Goal: Check status

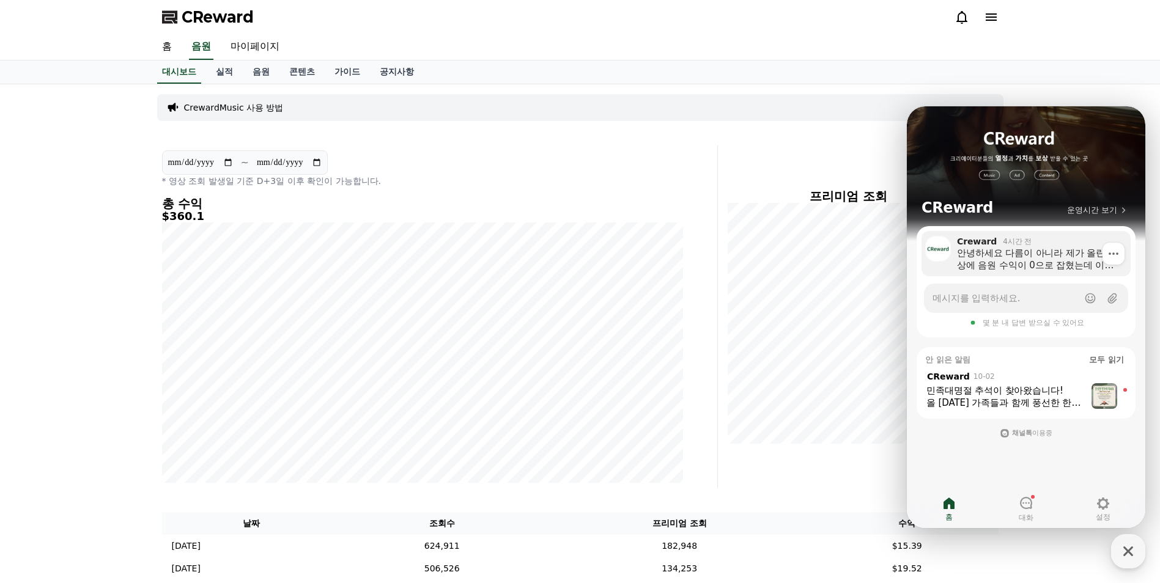
click at [1002, 256] on div "안녕하세요 다름이 아니라 제가 올린 영상에 음원 수익이 0으로 잡혔는데 이거 음원이 정지된건가요 아니면 오류인가요" at bounding box center [1039, 259] width 165 height 24
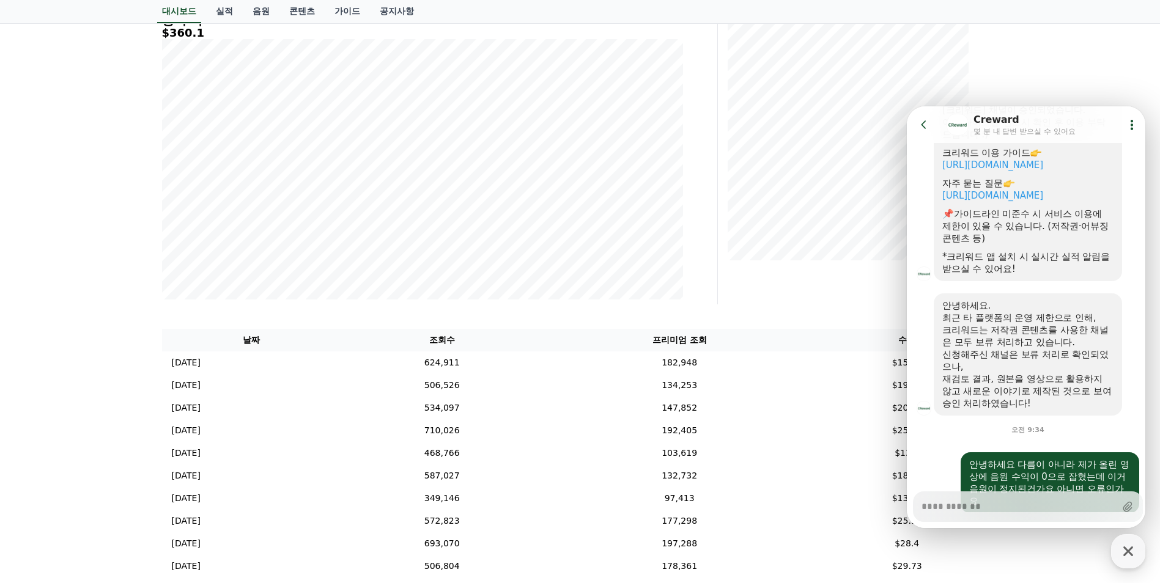
scroll to position [377, 0]
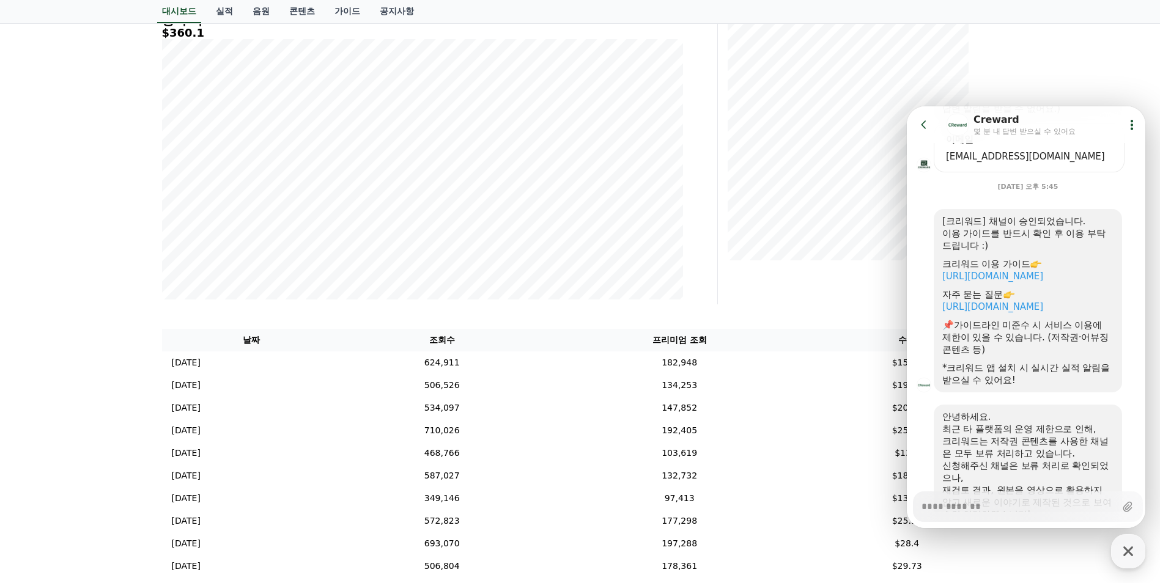
type textarea "*"
click at [798, 279] on div "프리미엄 조회" at bounding box center [863, 133] width 281 height 342
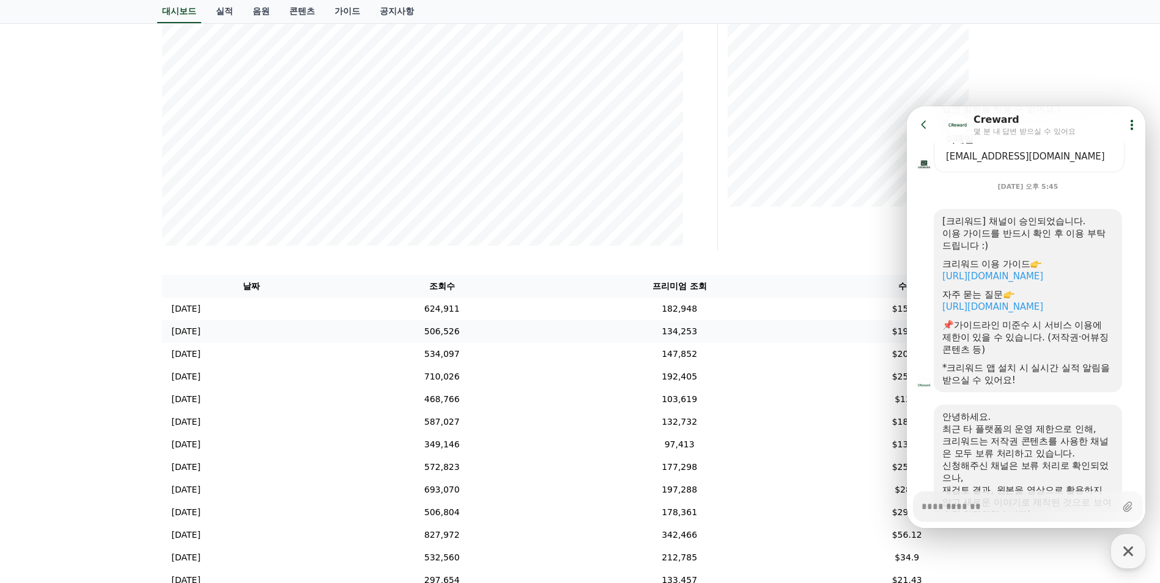
scroll to position [245, 0]
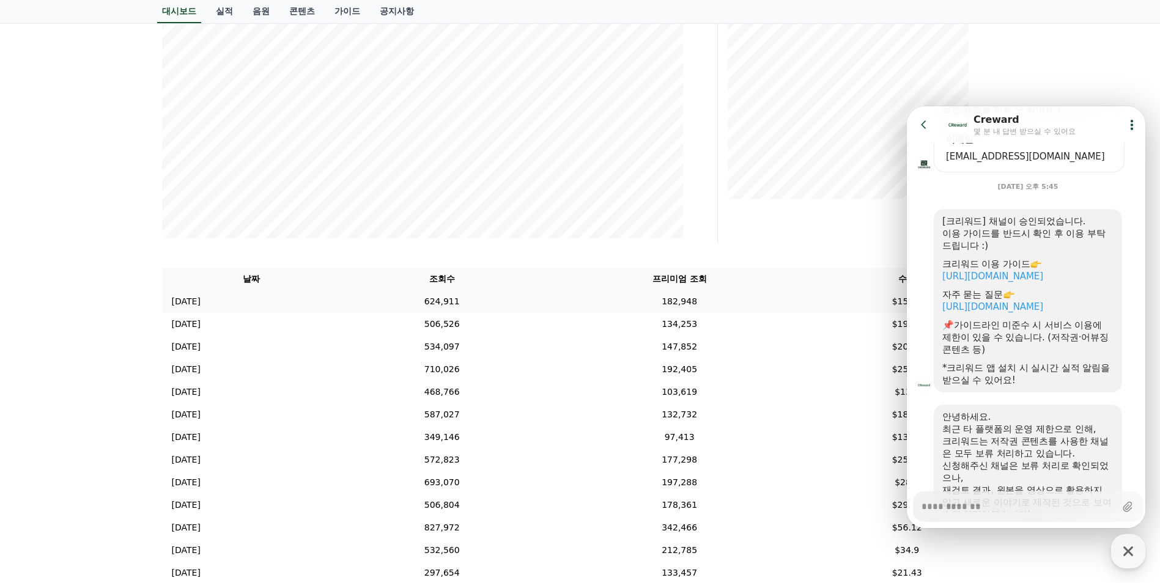
click at [718, 306] on td "182,948" at bounding box center [679, 301] width 273 height 23
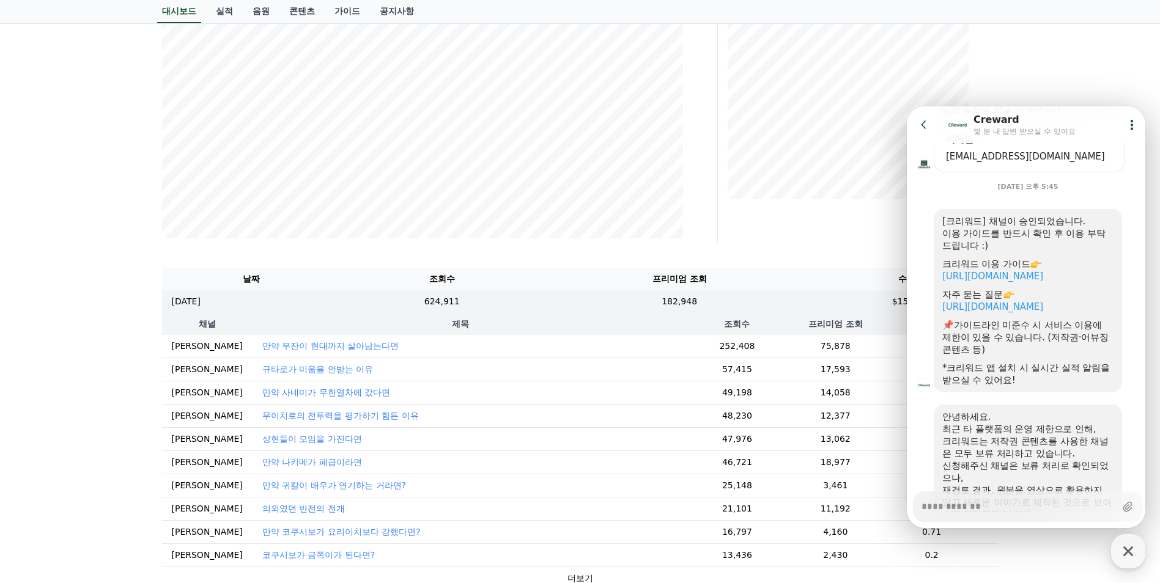
click at [1130, 121] on icon at bounding box center [1131, 125] width 2 height 10
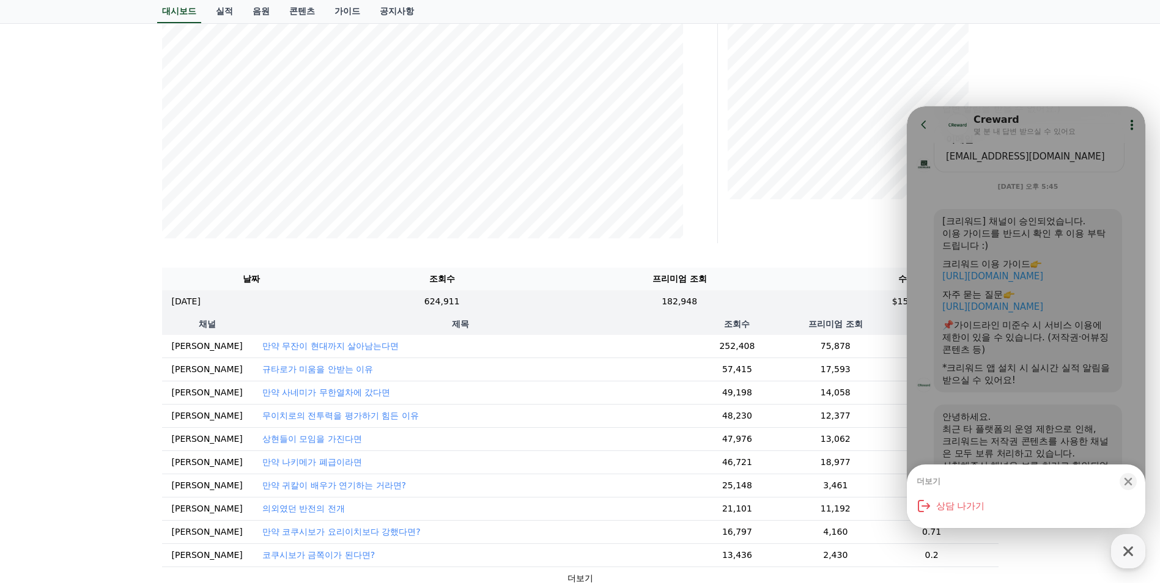
click at [925, 121] on div "더보기 Close bottom sheet modal 상담 나가기" at bounding box center [1026, 317] width 238 height 422
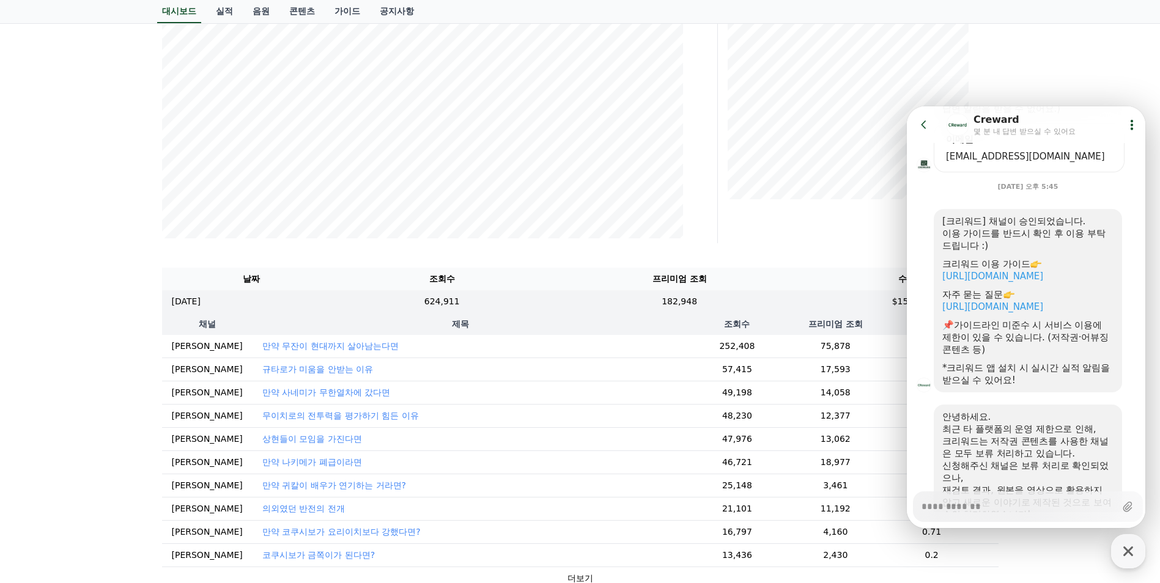
click at [920, 120] on icon at bounding box center [924, 125] width 12 height 12
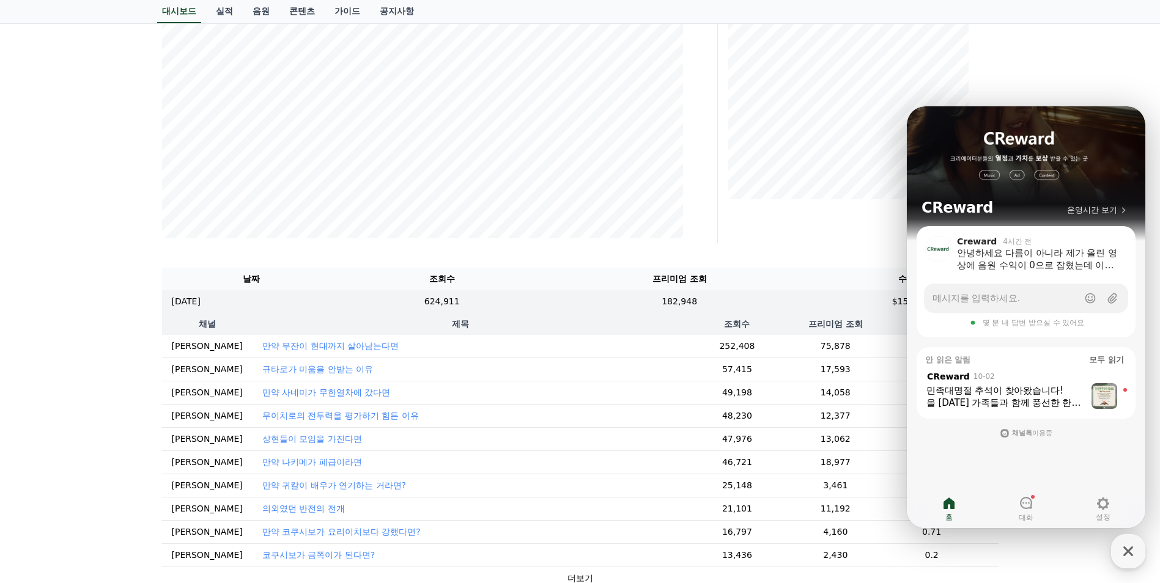
click at [840, 199] on div "프리미엄 조회" at bounding box center [848, 72] width 251 height 264
click at [1119, 547] on icon "button" at bounding box center [1128, 551] width 22 height 22
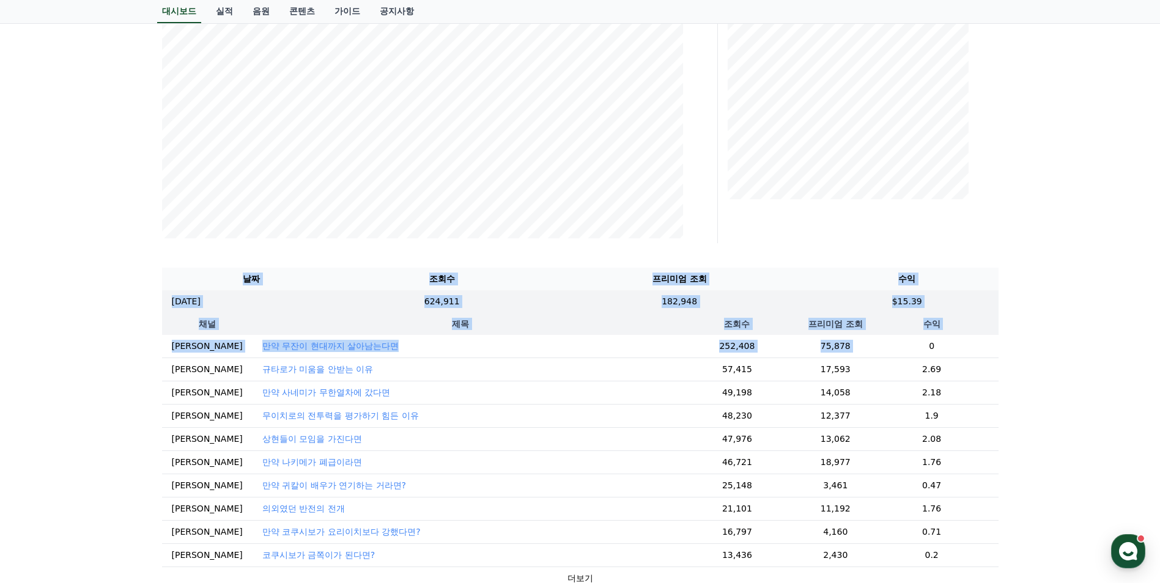
drag, startPoint x: 896, startPoint y: 346, endPoint x: 994, endPoint y: 350, distance: 97.9
click at [994, 350] on div "날짜 조회수 프리미엄 조회 수익 [DATE] 10/10 624,911 182,948 $15.39 채널 제목 조회수 프리미엄 조회 수익 안이메 …" at bounding box center [580, 543] width 836 height 550
drag, startPoint x: 994, startPoint y: 350, endPoint x: 955, endPoint y: 349, distance: 38.5
click at [955, 349] on td "0" at bounding box center [931, 346] width 133 height 23
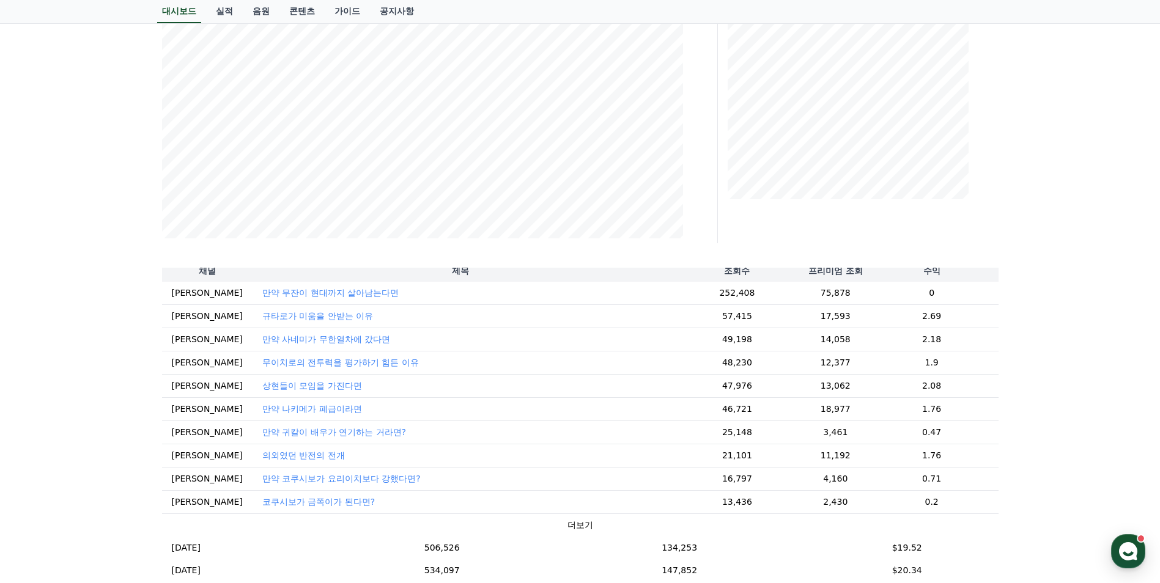
scroll to position [61, 0]
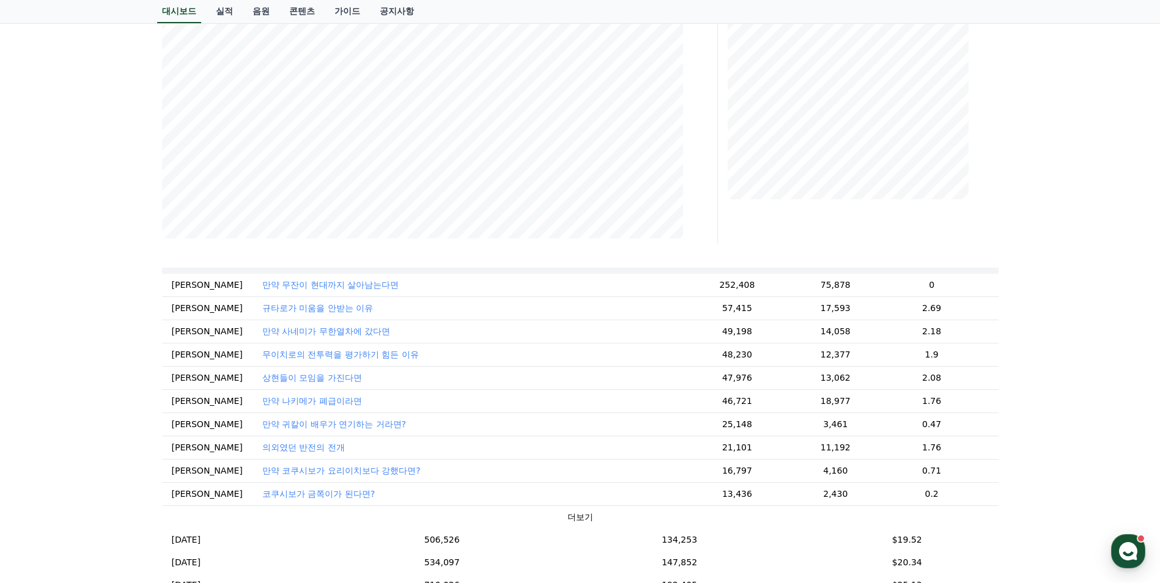
click at [568, 518] on button "더보기" at bounding box center [580, 517] width 26 height 13
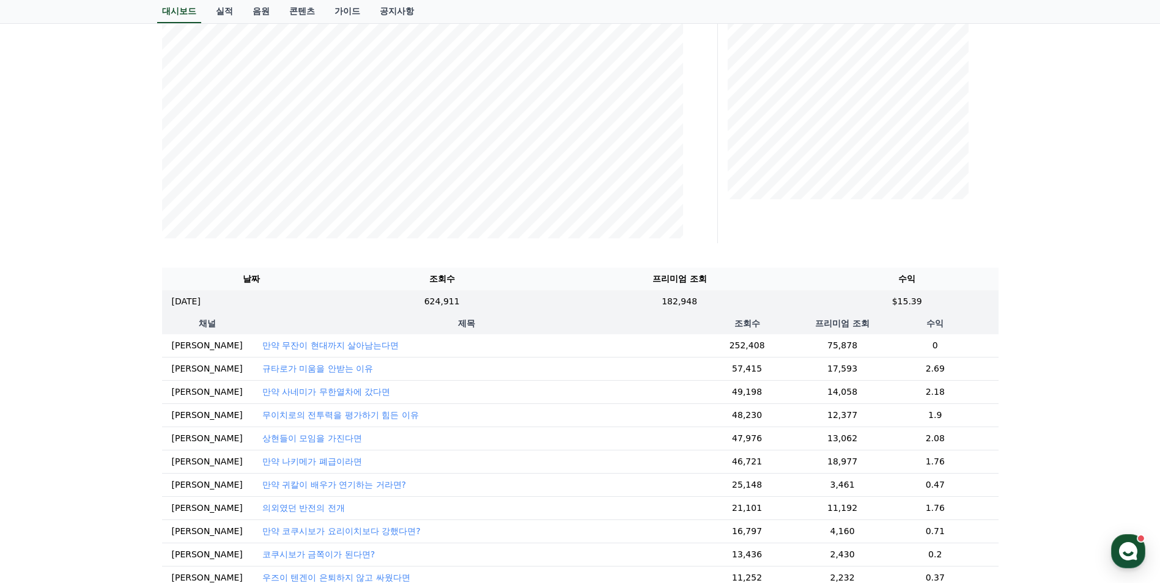
scroll to position [0, 0]
click at [252, 322] on th "제목" at bounding box center [466, 324] width 428 height 22
click at [253, 311] on td "[DATE] 10/10" at bounding box center [251, 301] width 178 height 23
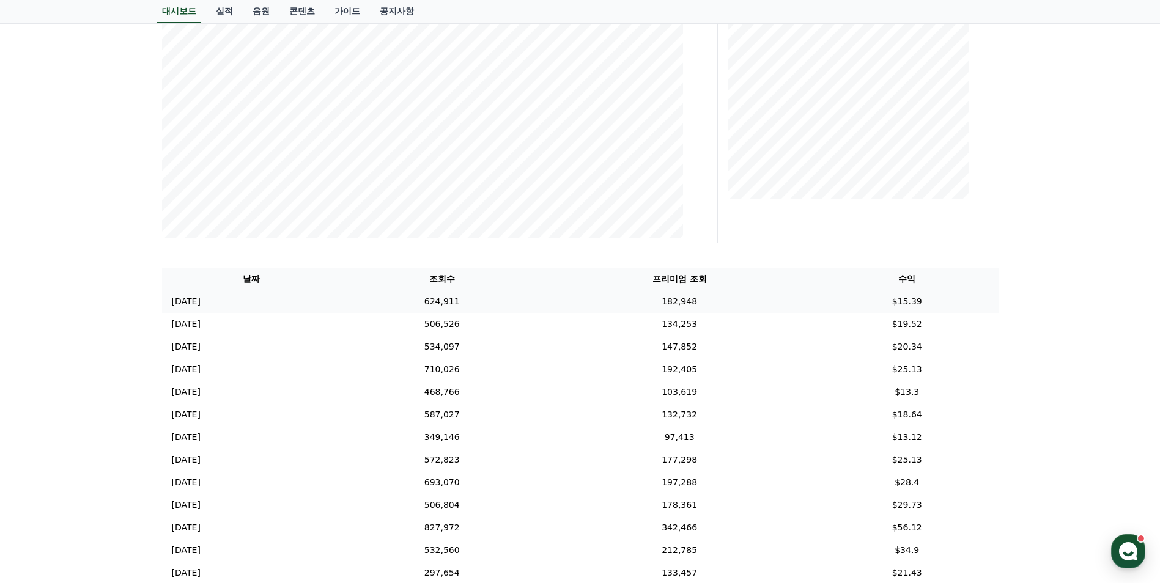
click at [341, 303] on td "[DATE] 10/10" at bounding box center [251, 301] width 179 height 23
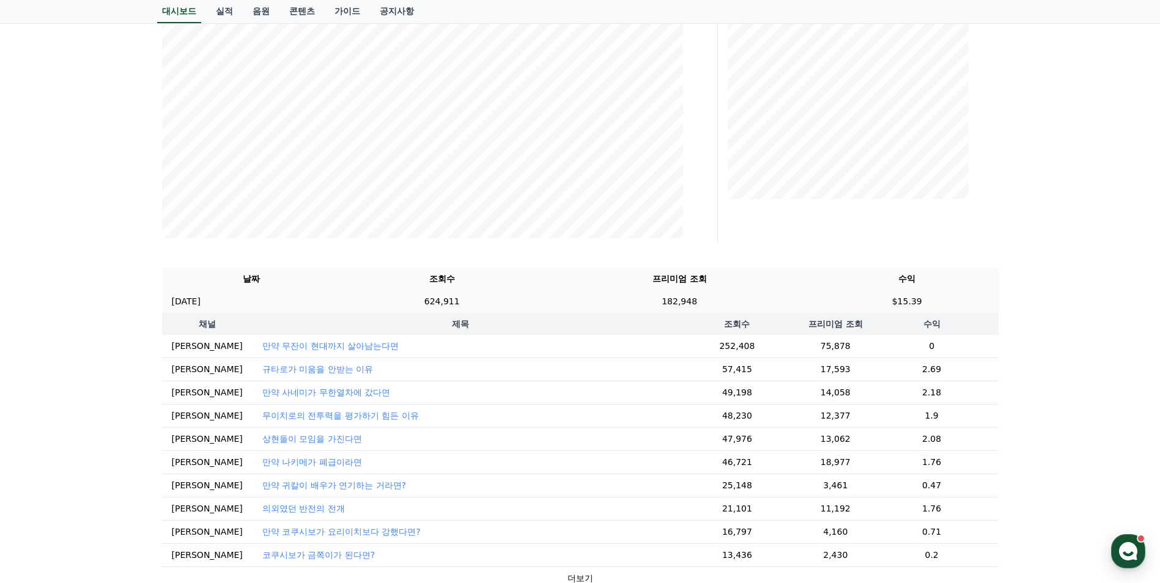
click at [392, 303] on td "624,911" at bounding box center [441, 301] width 202 height 23
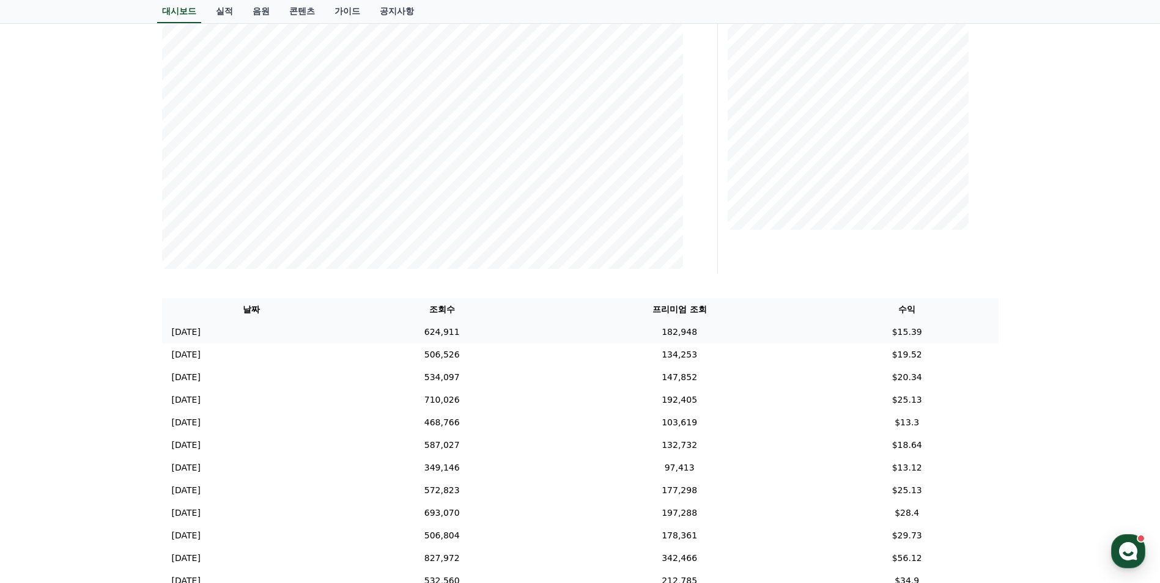
scroll to position [245, 0]
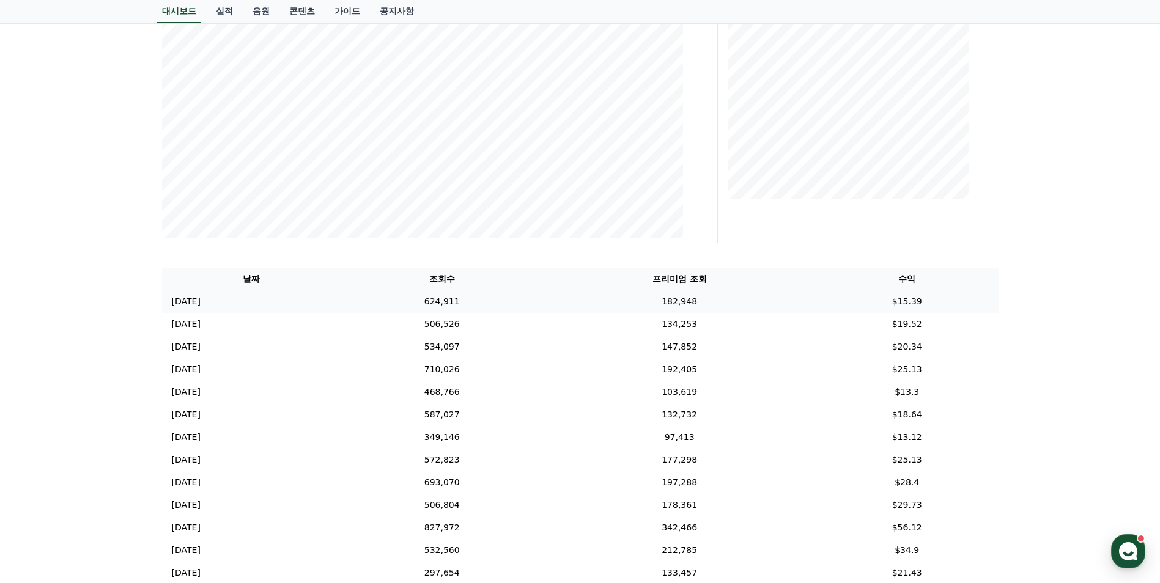
click at [534, 301] on td "624,911" at bounding box center [441, 301] width 202 height 23
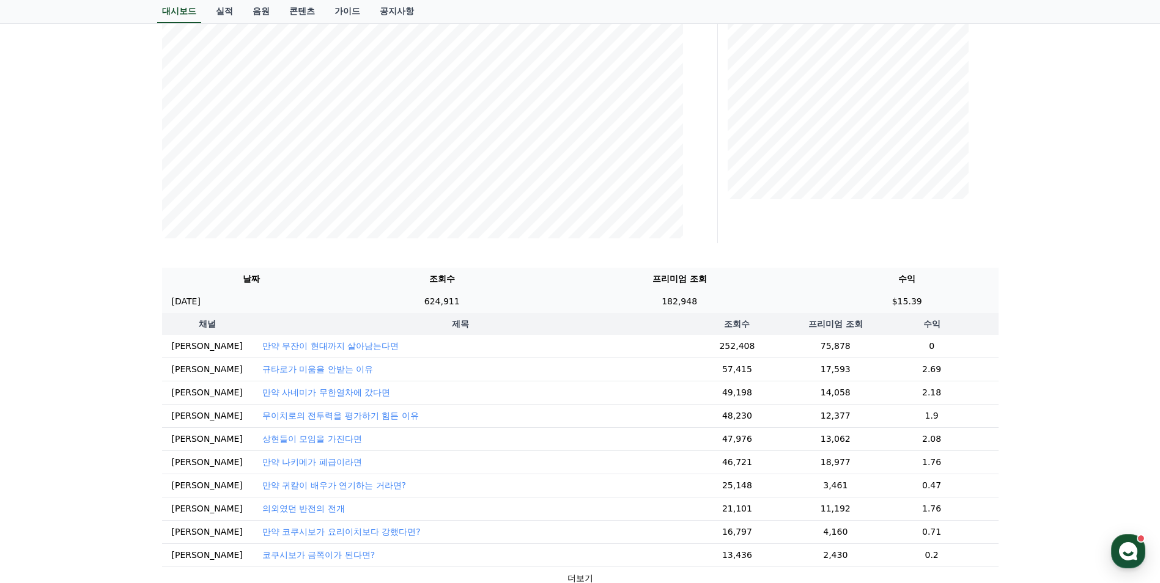
click at [534, 301] on td "624,911" at bounding box center [441, 301] width 202 height 23
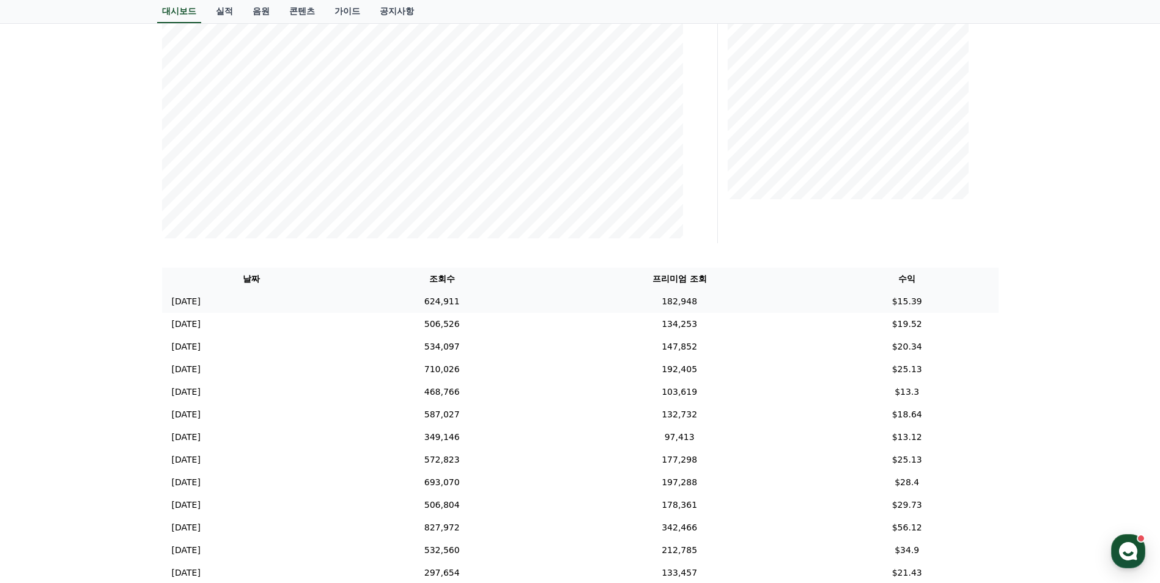
click at [534, 301] on td "624,911" at bounding box center [441, 301] width 202 height 23
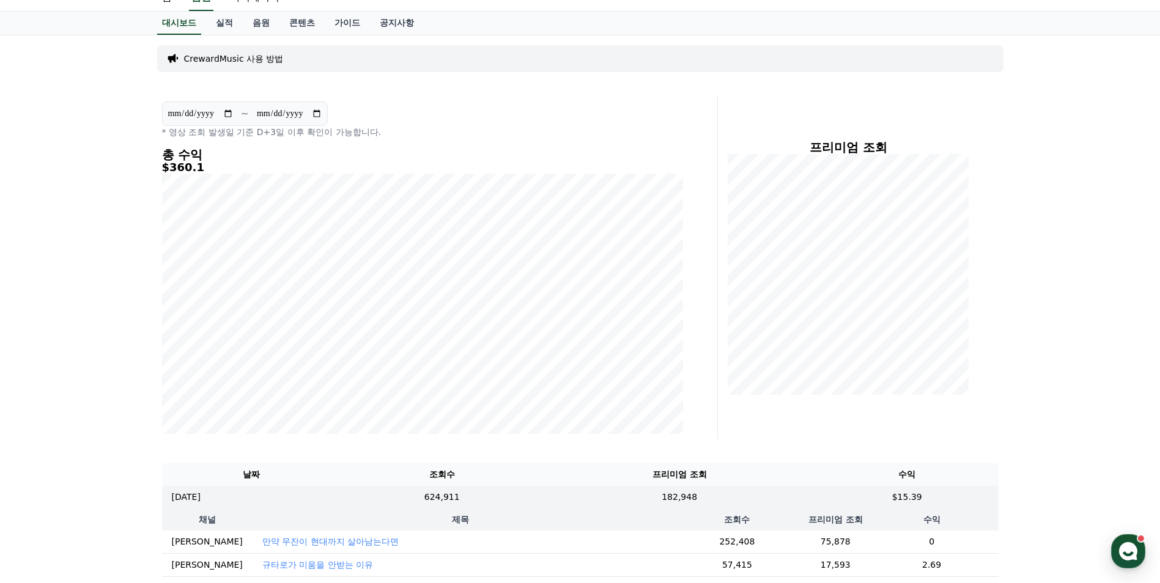
scroll to position [0, 0]
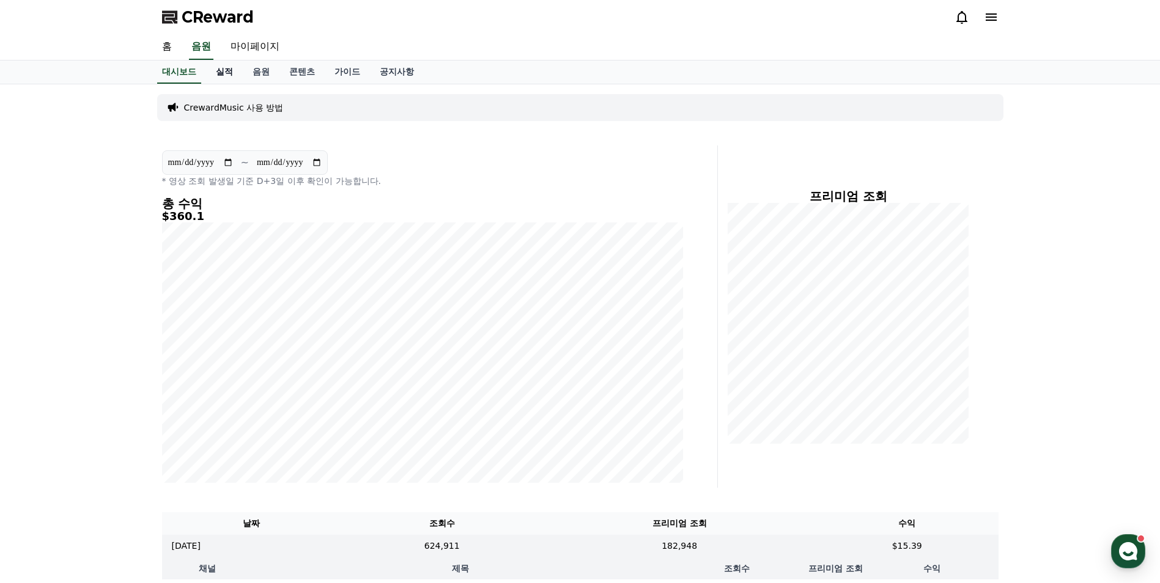
click at [224, 72] on link "실적" at bounding box center [224, 72] width 37 height 23
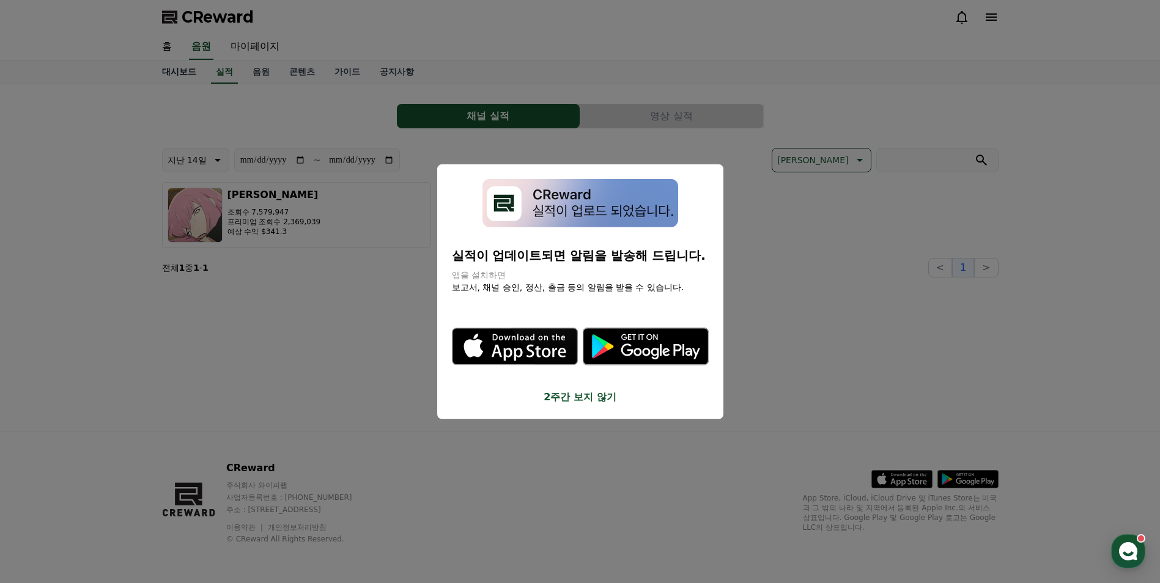
click at [189, 72] on button "close modal" at bounding box center [580, 291] width 1160 height 583
